Goal: Task Accomplishment & Management: Complete application form

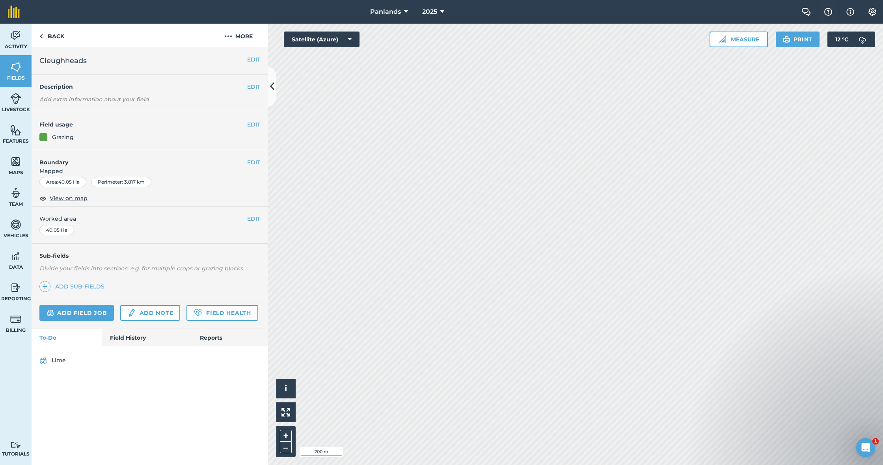
click at [255, 161] on button "EDIT" at bounding box center [253, 162] width 13 height 9
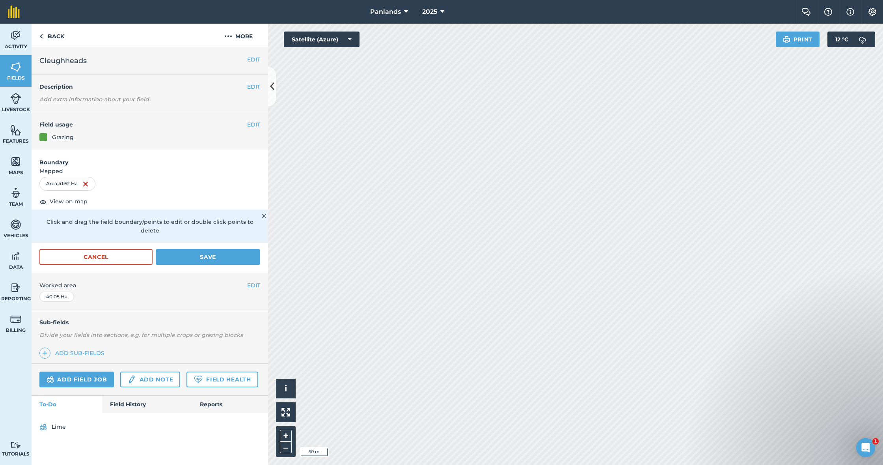
click at [225, 249] on button "Save" at bounding box center [208, 257] width 104 height 16
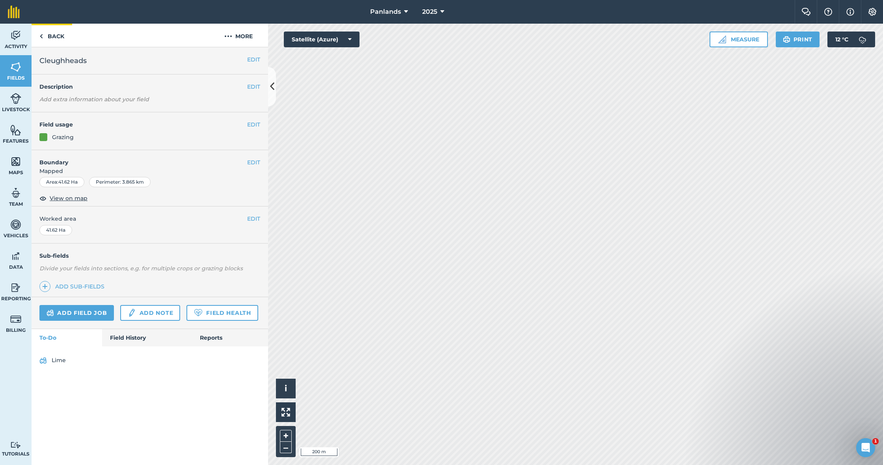
click at [51, 33] on link "Back" at bounding box center [52, 35] width 41 height 23
click at [60, 37] on link "Back" at bounding box center [52, 35] width 41 height 23
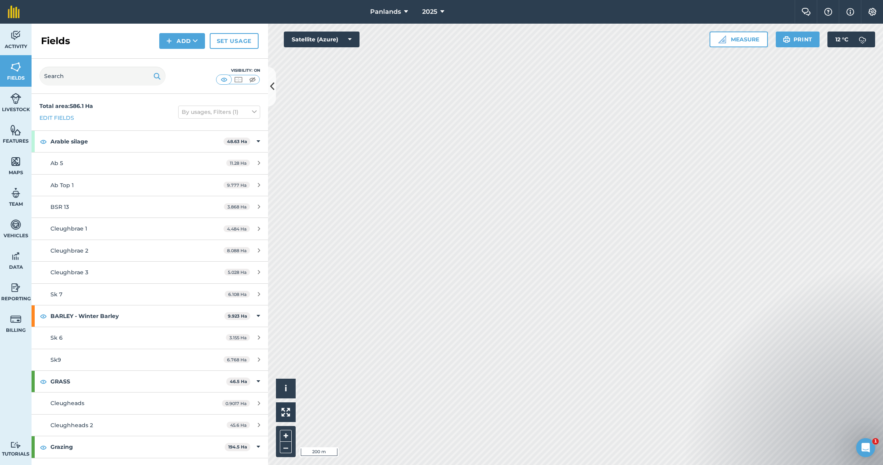
click at [186, 43] on button "Add" at bounding box center [182, 41] width 46 height 16
click at [185, 60] on link "Draw" at bounding box center [181, 58] width 43 height 17
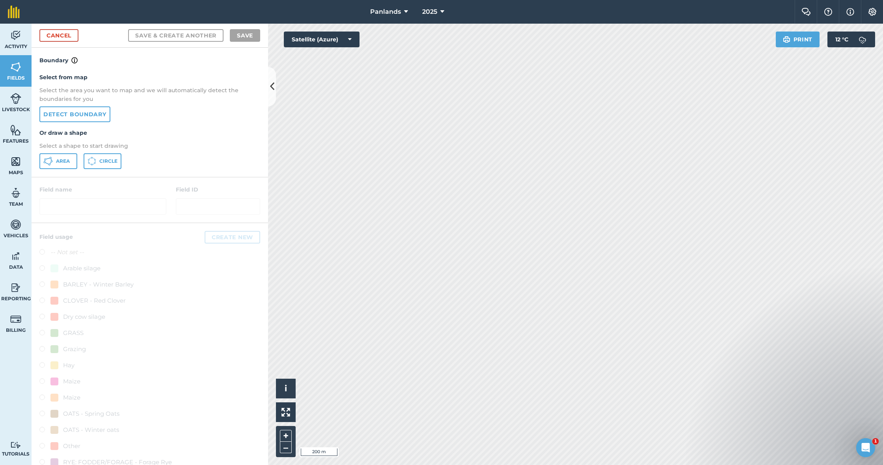
click at [59, 164] on span "Area" at bounding box center [63, 161] width 14 height 6
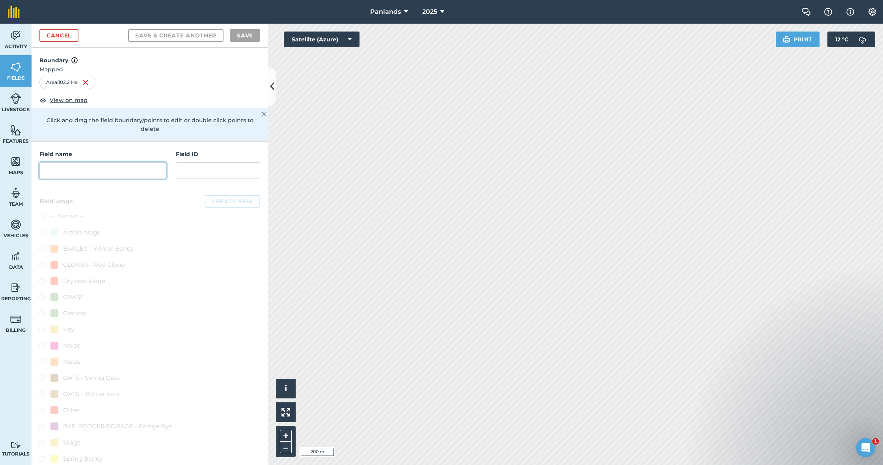
click at [133, 164] on input "text" at bounding box center [102, 170] width 127 height 17
type input "C"
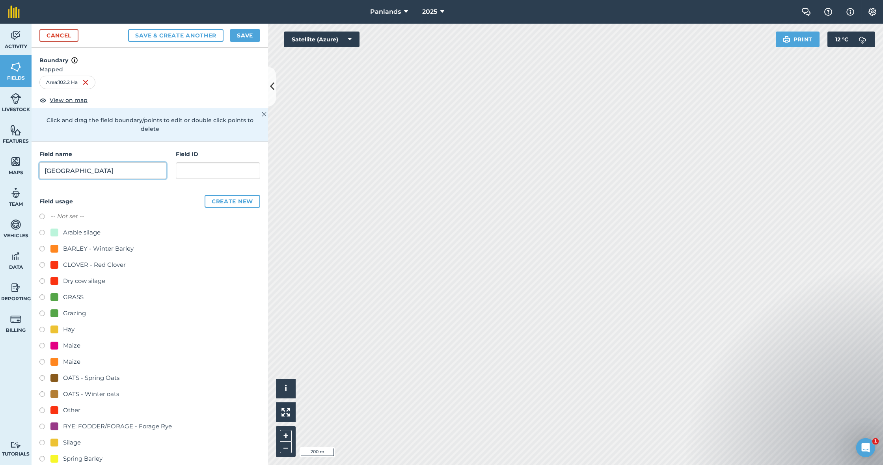
type input "[GEOGRAPHIC_DATA]"
click at [216, 167] on input "text" at bounding box center [218, 170] width 84 height 17
click at [43, 294] on label at bounding box center [44, 298] width 11 height 8
radio input "true"
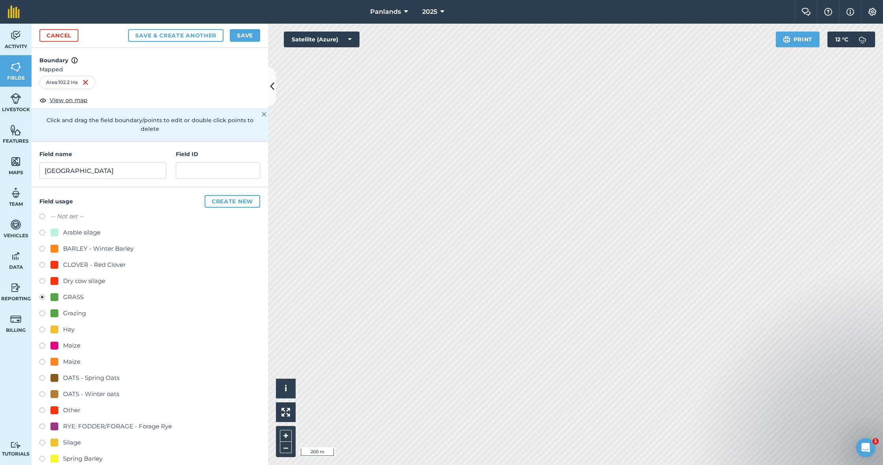
click at [246, 33] on button "Save" at bounding box center [245, 35] width 30 height 13
